Goal: Find specific page/section

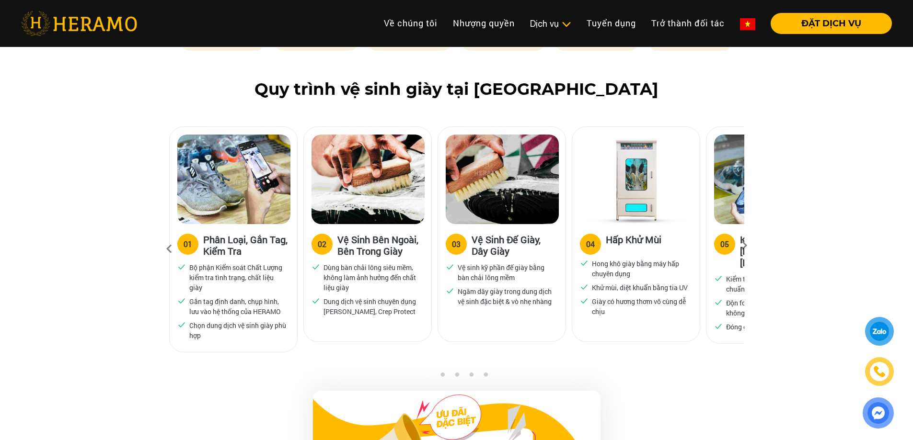
click at [741, 246] on icon at bounding box center [743, 249] width 17 height 6
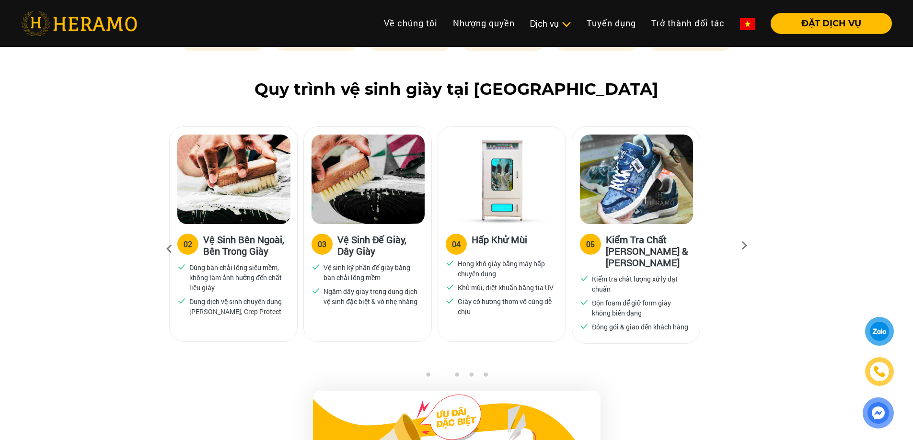
click at [741, 246] on icon at bounding box center [743, 249] width 17 height 6
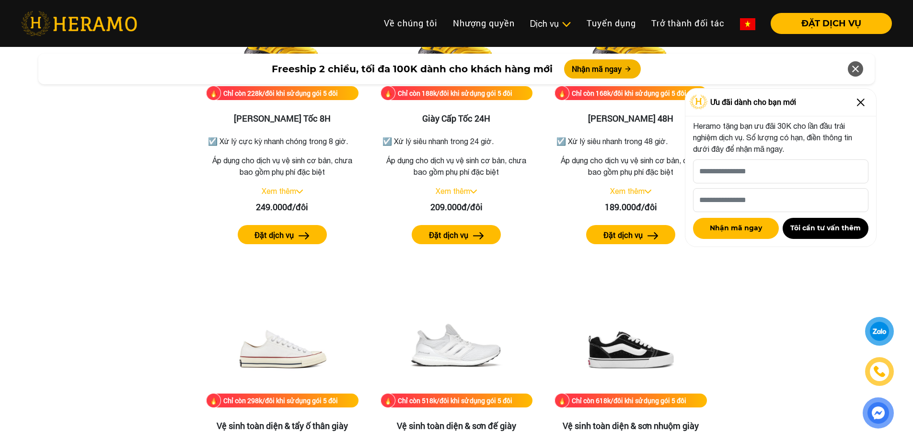
scroll to position [1725, 0]
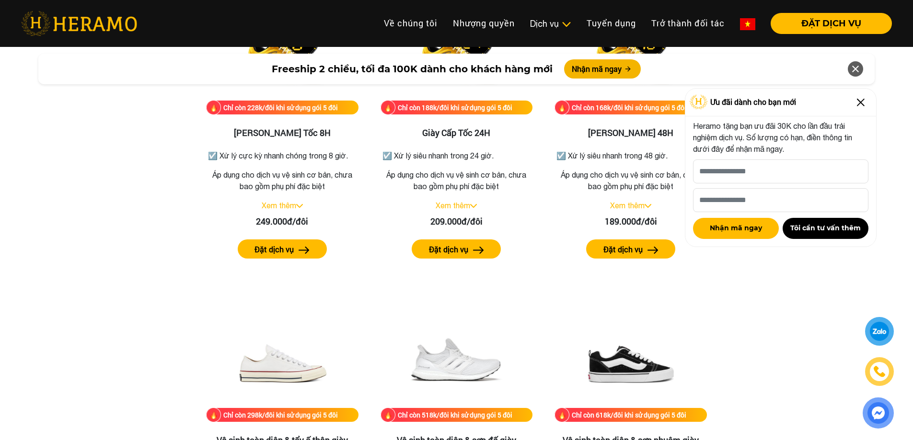
click at [860, 102] on img at bounding box center [860, 102] width 15 height 15
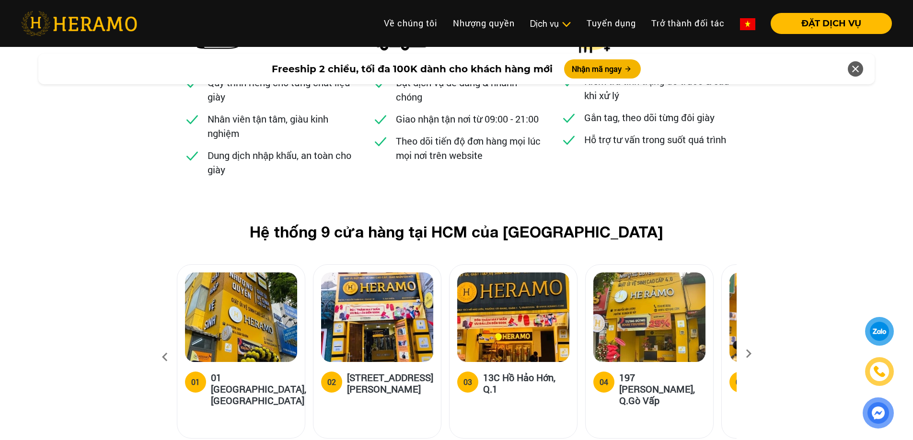
scroll to position [3689, 0]
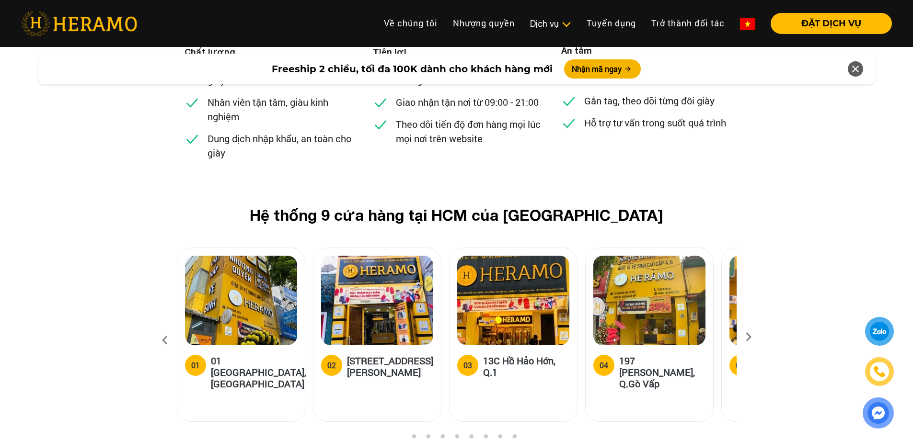
click at [747, 337] on icon at bounding box center [748, 340] width 17 height 6
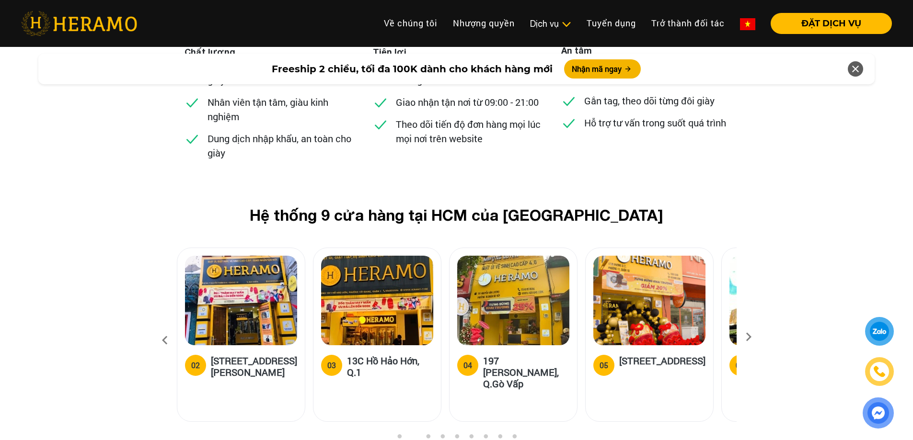
click at [747, 337] on icon at bounding box center [748, 340] width 17 height 6
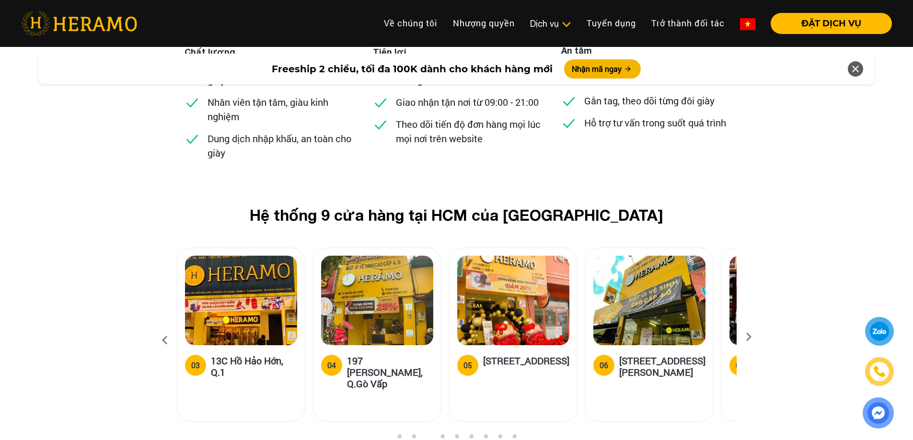
click at [747, 337] on icon at bounding box center [748, 340] width 17 height 6
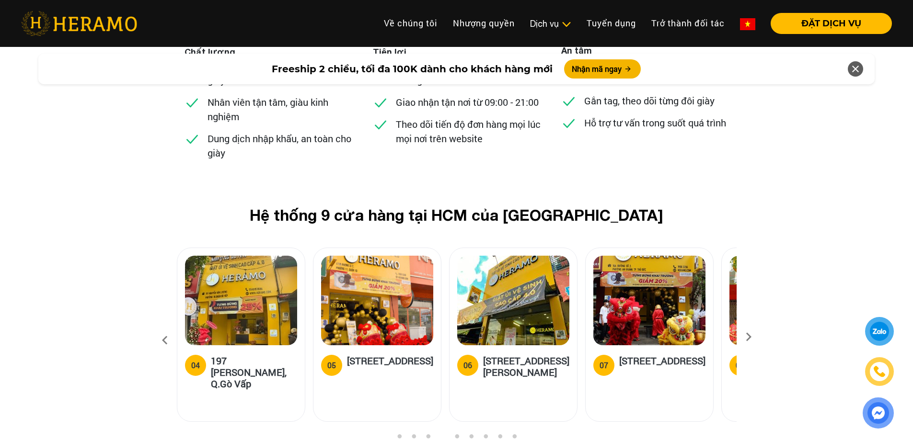
click at [747, 337] on icon at bounding box center [748, 340] width 17 height 6
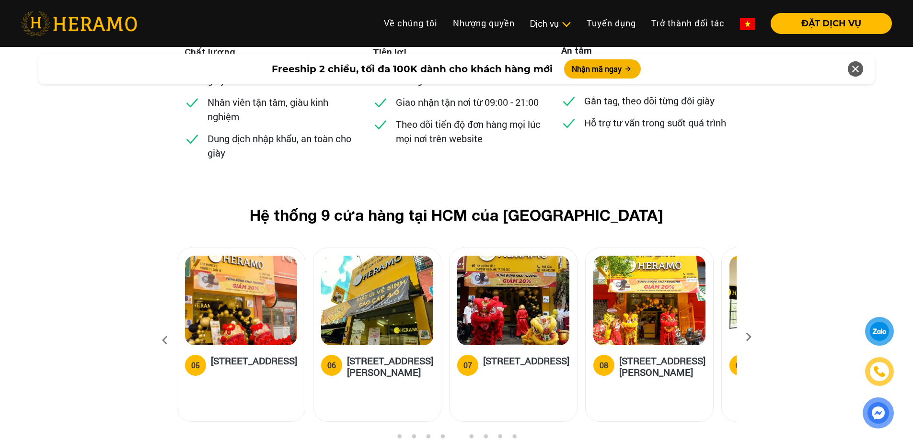
click at [747, 337] on icon at bounding box center [748, 340] width 17 height 6
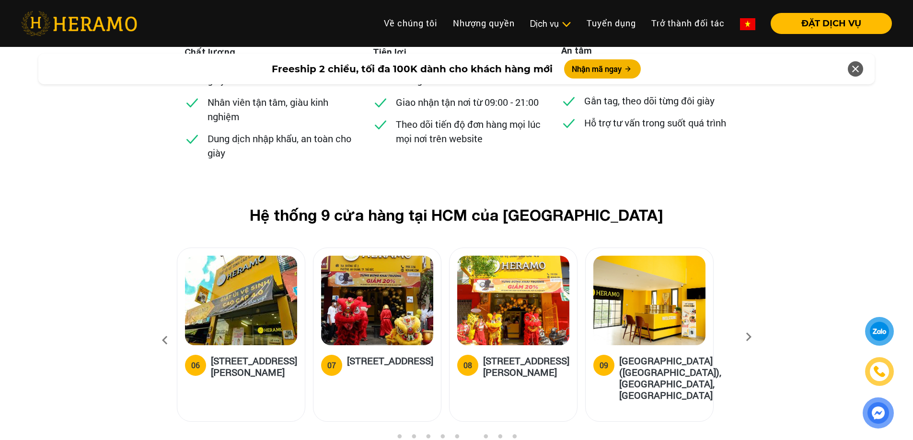
click at [747, 337] on icon at bounding box center [748, 340] width 17 height 6
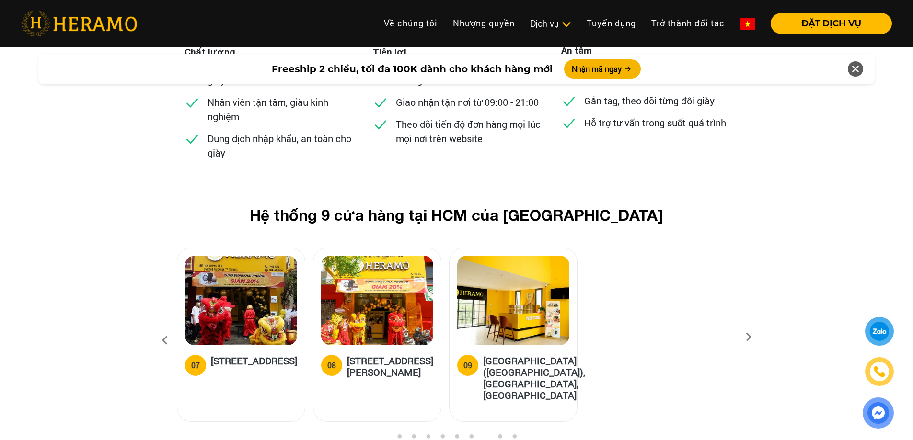
click at [747, 337] on icon at bounding box center [748, 340] width 17 height 6
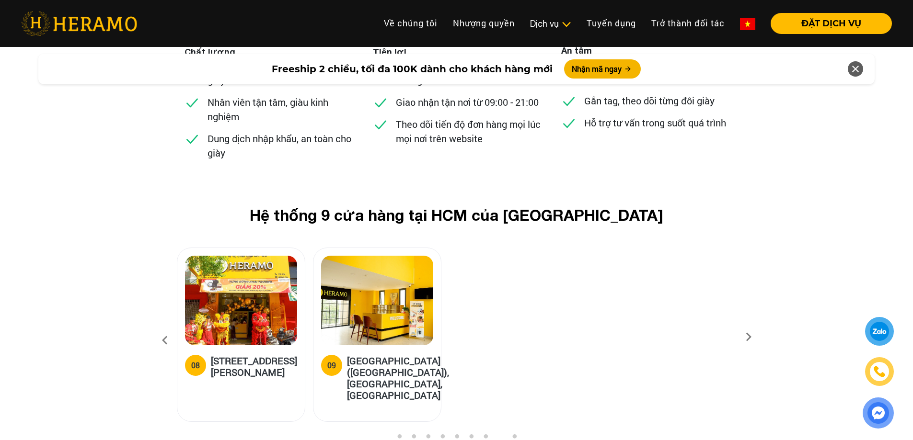
click at [747, 337] on icon at bounding box center [748, 340] width 17 height 6
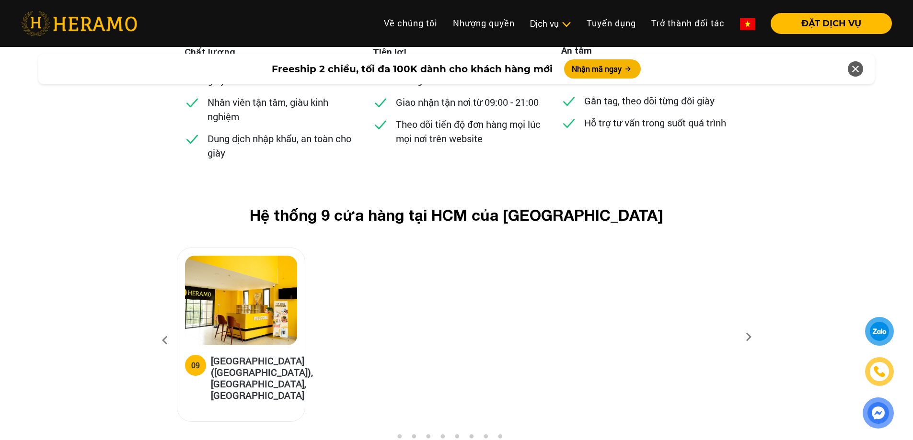
click at [747, 337] on icon at bounding box center [748, 340] width 17 height 6
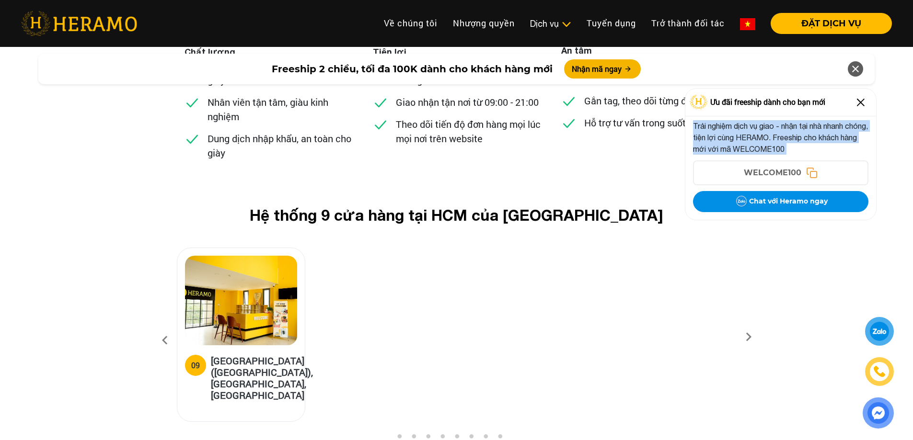
click at [747, 155] on p "Trải nghiệm dịch vụ giao - nhận tại nhà nhanh chóng, tiện lợi cùng HERAMO. Free…" at bounding box center [780, 137] width 175 height 34
click at [857, 106] on img at bounding box center [860, 102] width 15 height 15
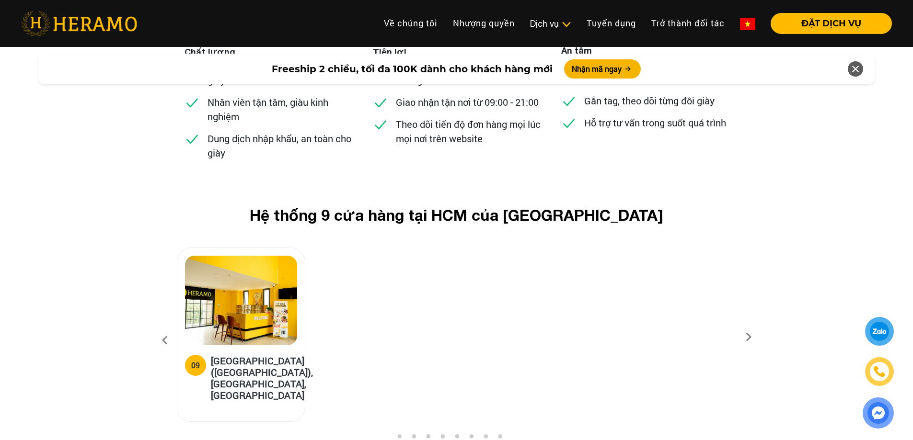
click at [156, 328] on icon at bounding box center [164, 341] width 17 height 26
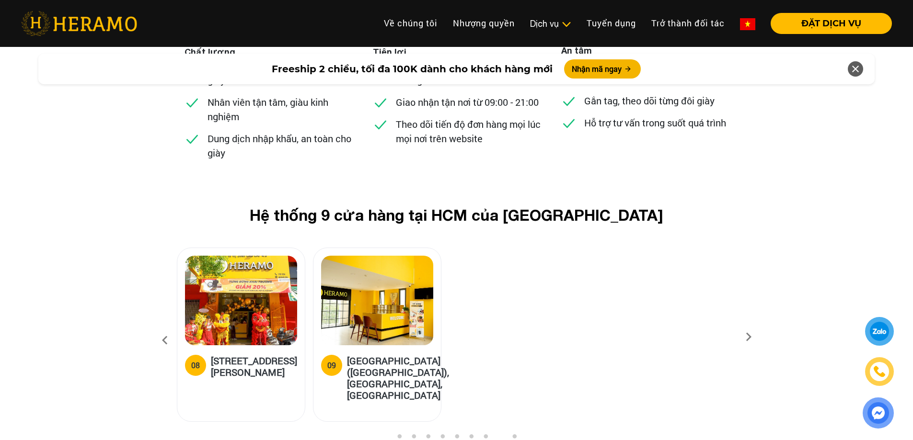
click at [159, 328] on icon at bounding box center [164, 341] width 17 height 26
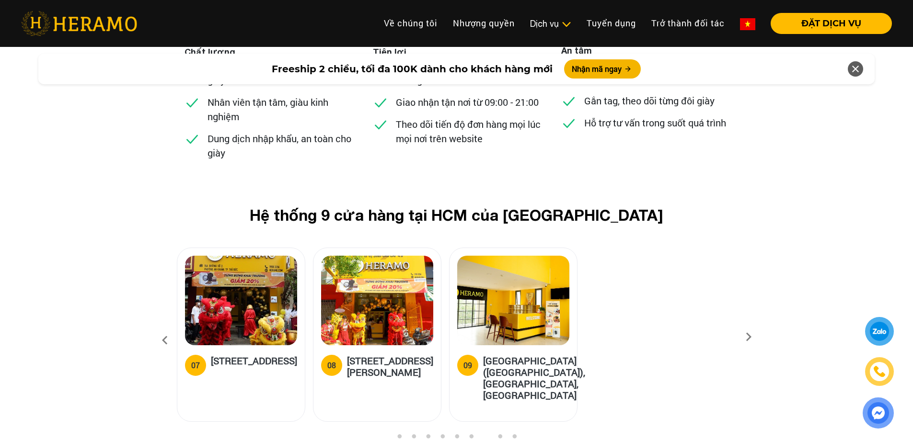
click at [160, 328] on icon at bounding box center [164, 341] width 17 height 26
click at [161, 328] on icon at bounding box center [164, 341] width 17 height 26
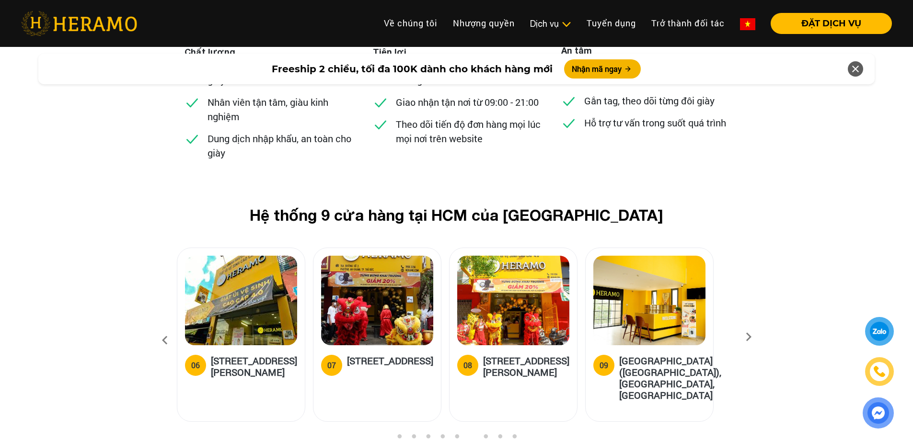
click at [161, 328] on icon at bounding box center [164, 341] width 17 height 26
click at [162, 328] on icon at bounding box center [164, 341] width 17 height 26
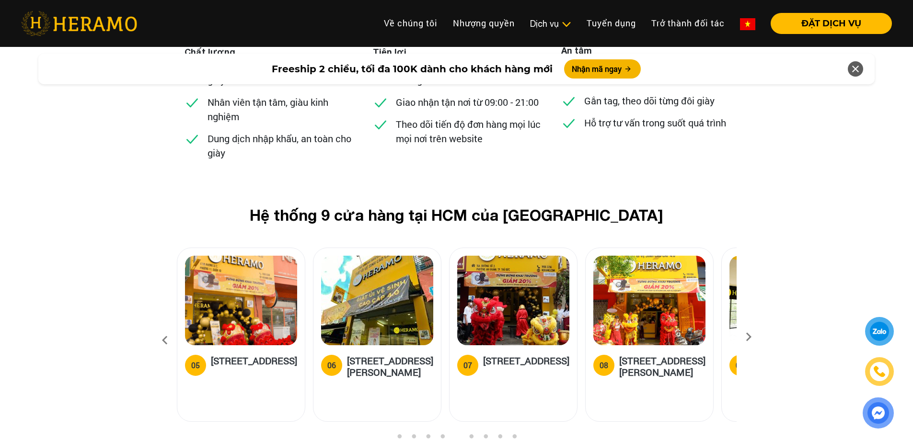
click at [162, 328] on icon at bounding box center [164, 341] width 17 height 26
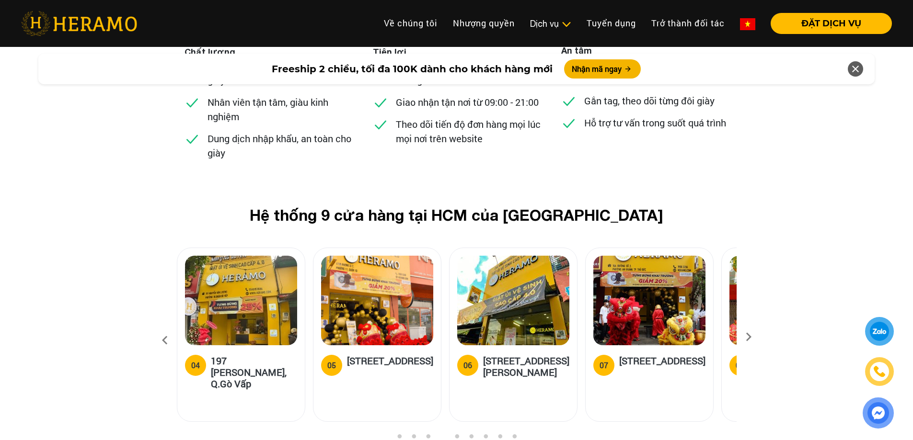
click at [162, 328] on icon at bounding box center [164, 341] width 17 height 26
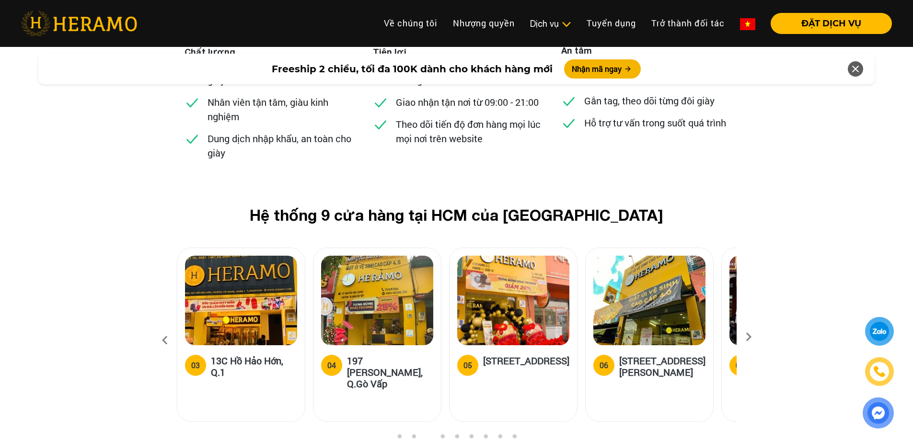
click at [162, 328] on icon at bounding box center [164, 341] width 17 height 26
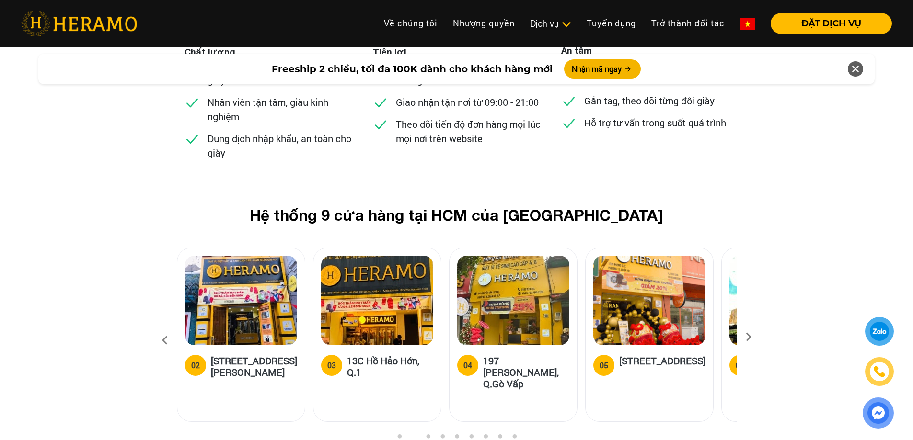
click at [162, 328] on icon at bounding box center [164, 341] width 17 height 26
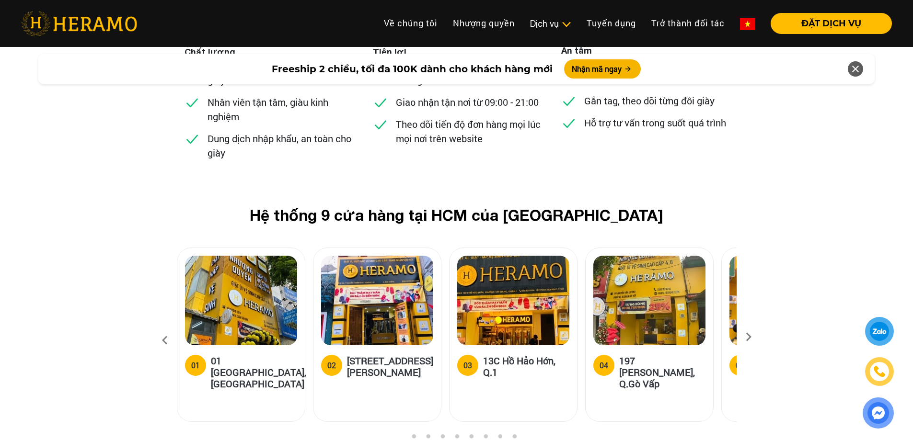
click at [162, 328] on icon at bounding box center [164, 341] width 17 height 26
click at [654, 355] on h5 "197 [PERSON_NAME], Q.Gò Vấp" at bounding box center [662, 372] width 86 height 34
